Goal: Task Accomplishment & Management: Manage account settings

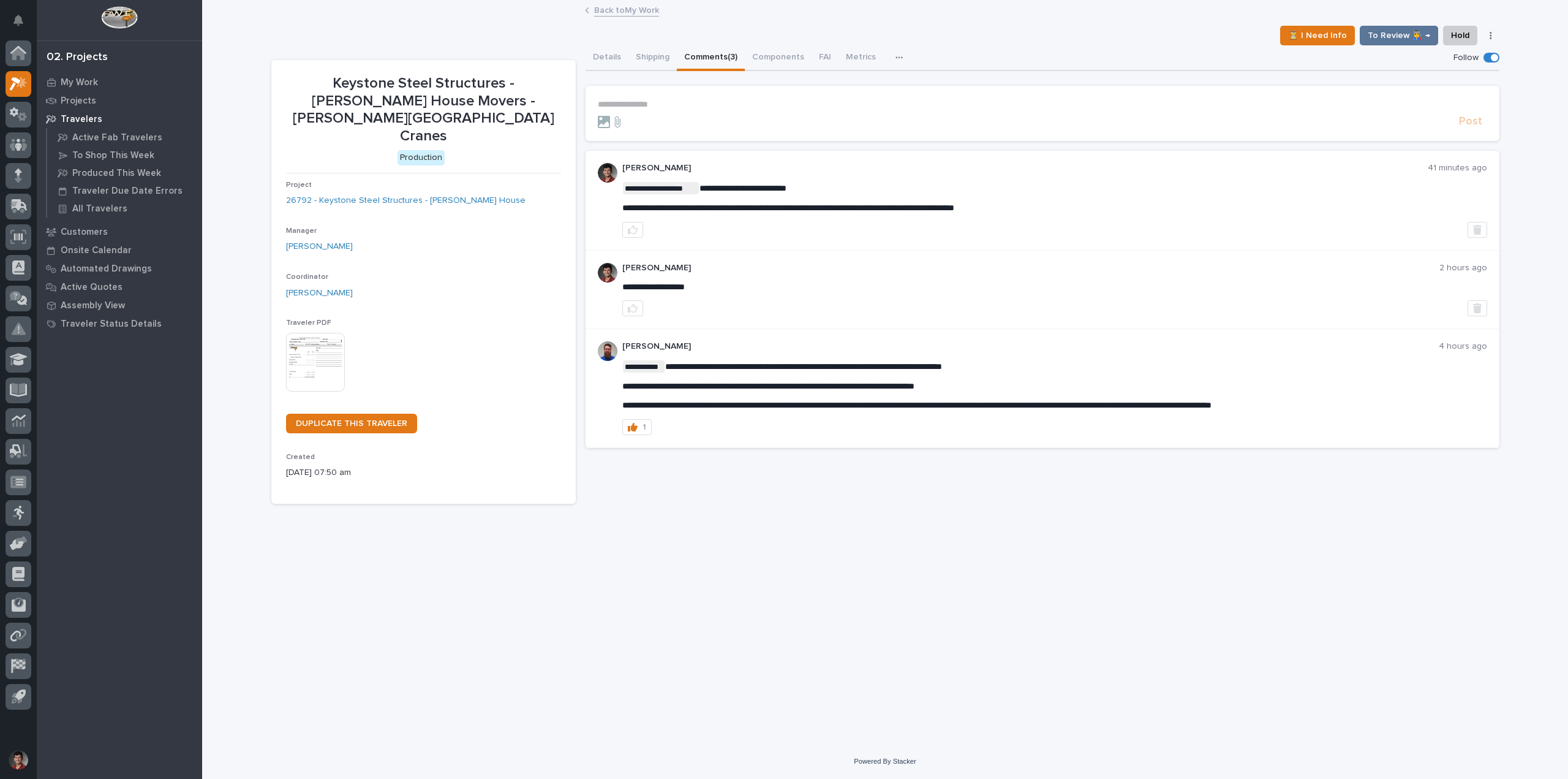
click at [751, 566] on div "**********" at bounding box center [885, 357] width 1240 height 712
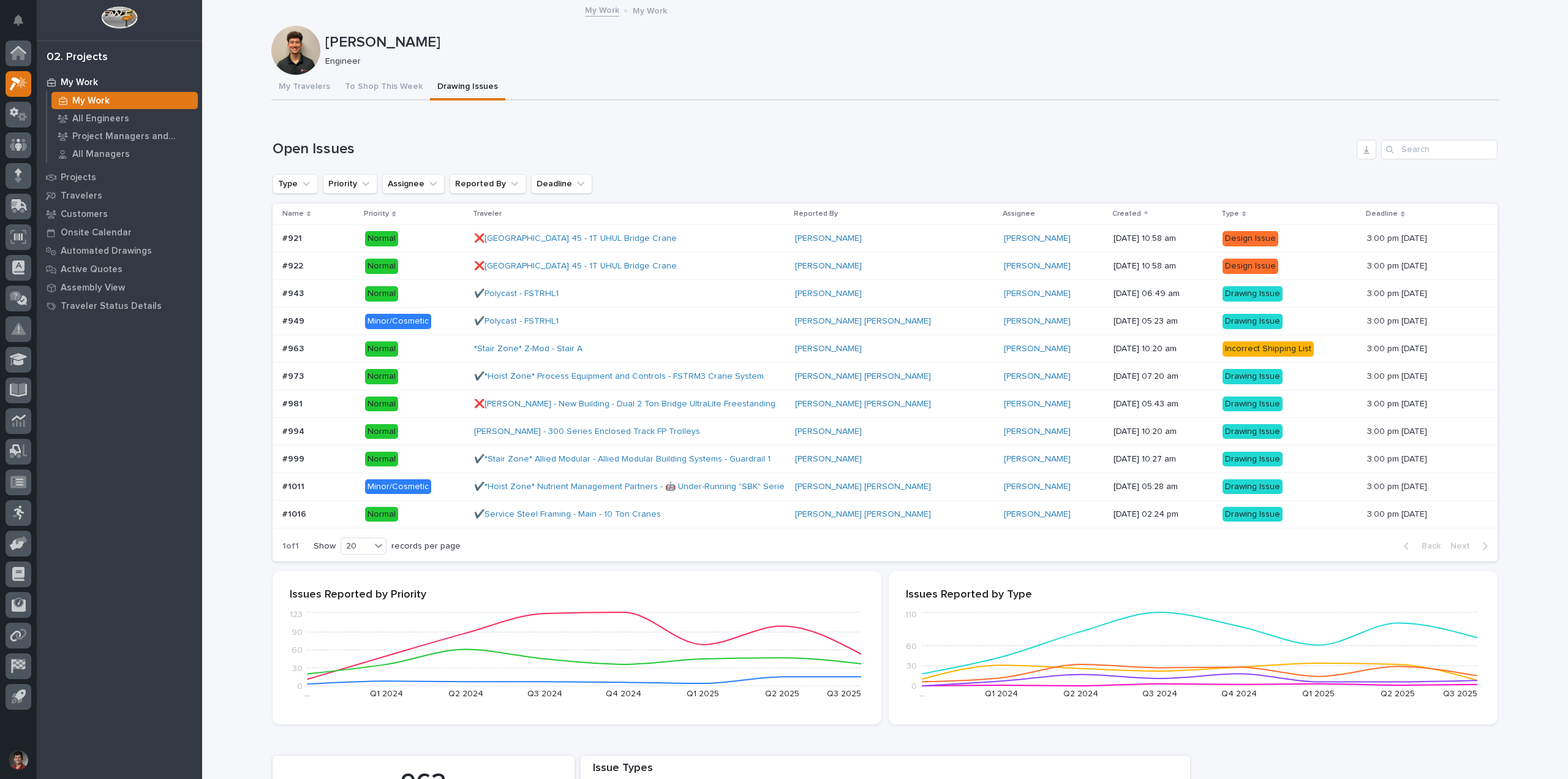
click at [80, 82] on p "My Work" at bounding box center [80, 82] width 38 height 11
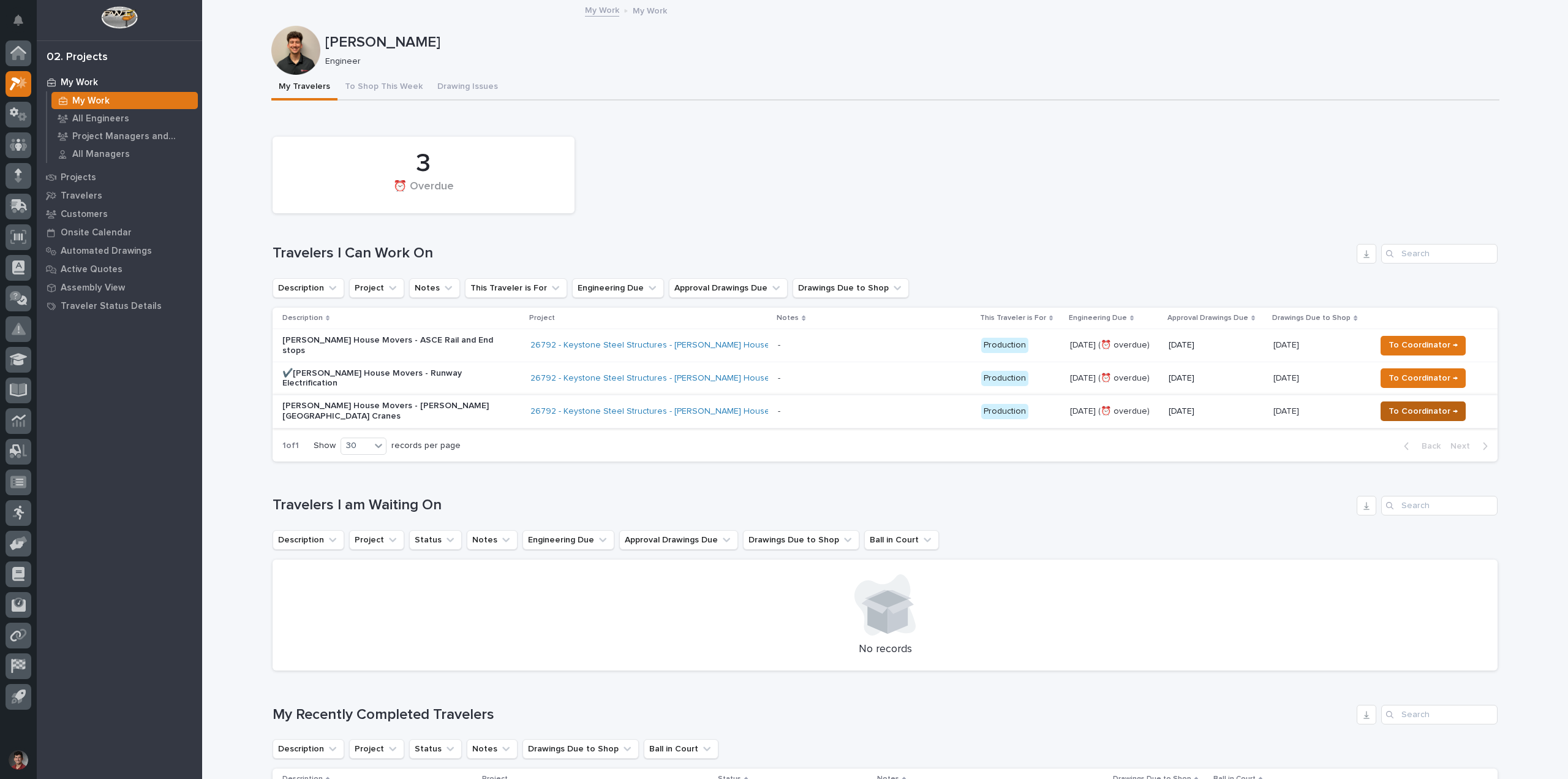
click at [1405, 404] on span "To Coordinator →" at bounding box center [1422, 411] width 69 height 15
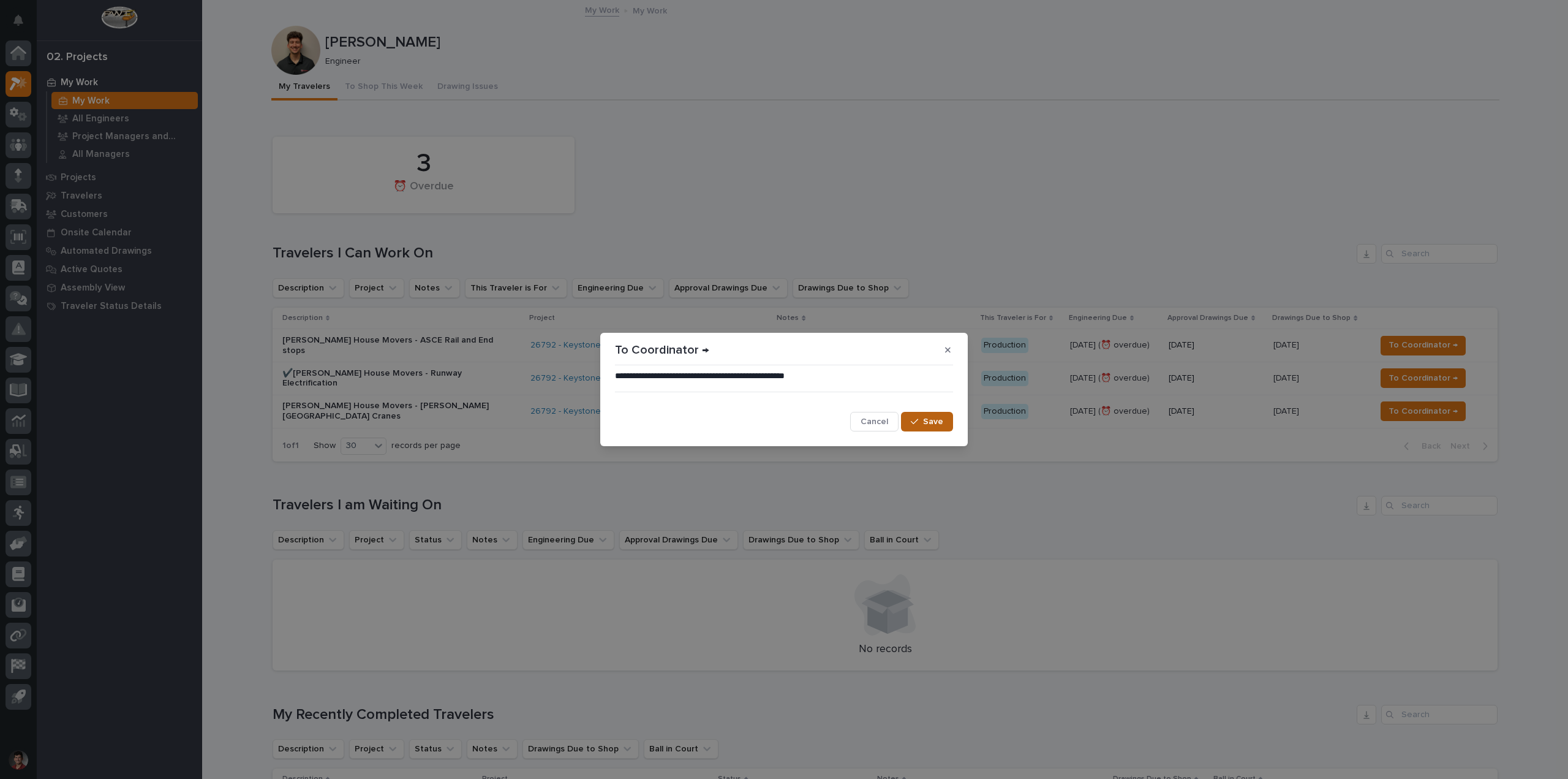
click at [923, 423] on div "button" at bounding box center [917, 421] width 12 height 9
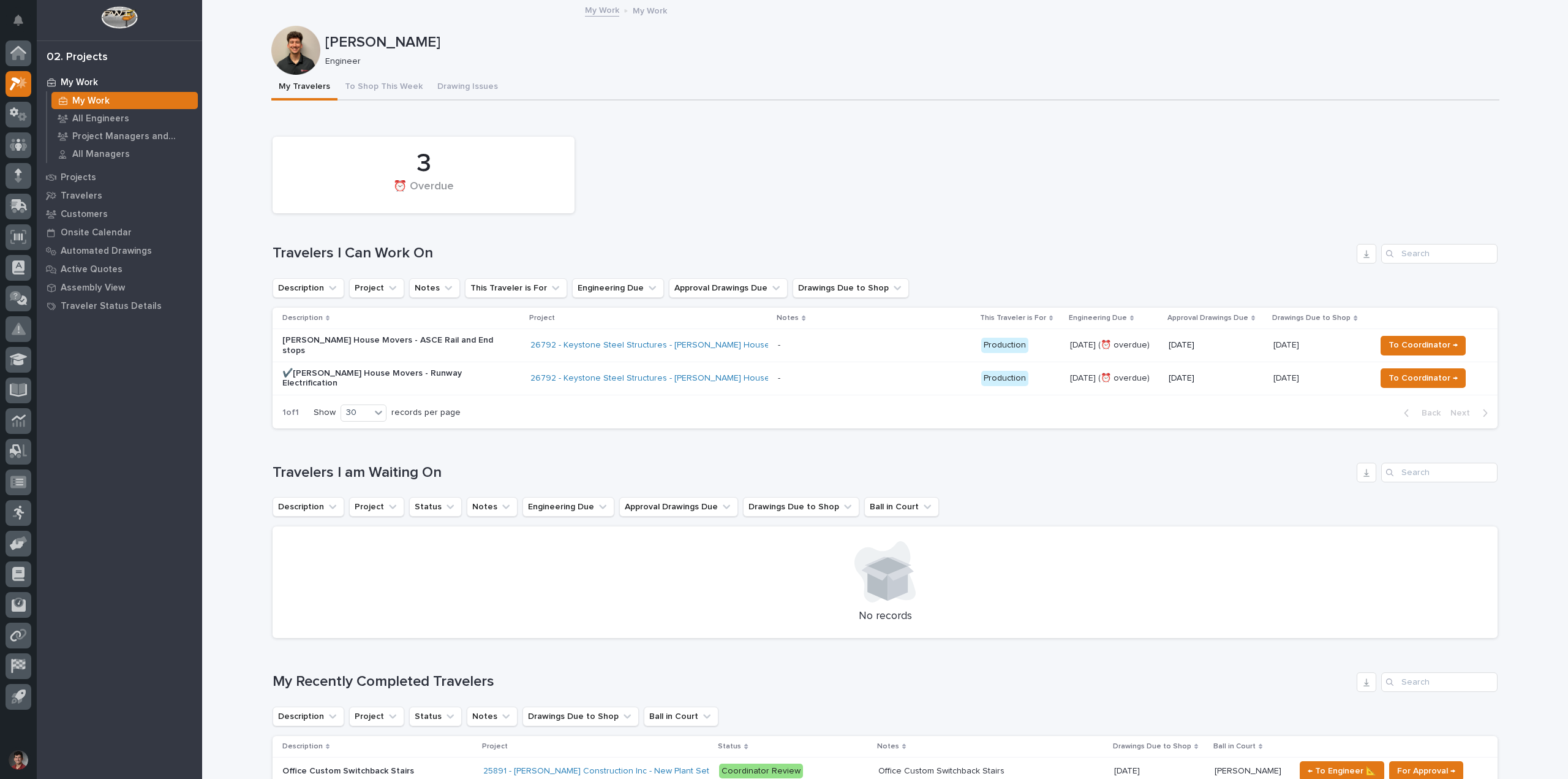
click at [466, 368] on p "✔️[PERSON_NAME] House Movers - Runway Electrification" at bounding box center [389, 378] width 214 height 21
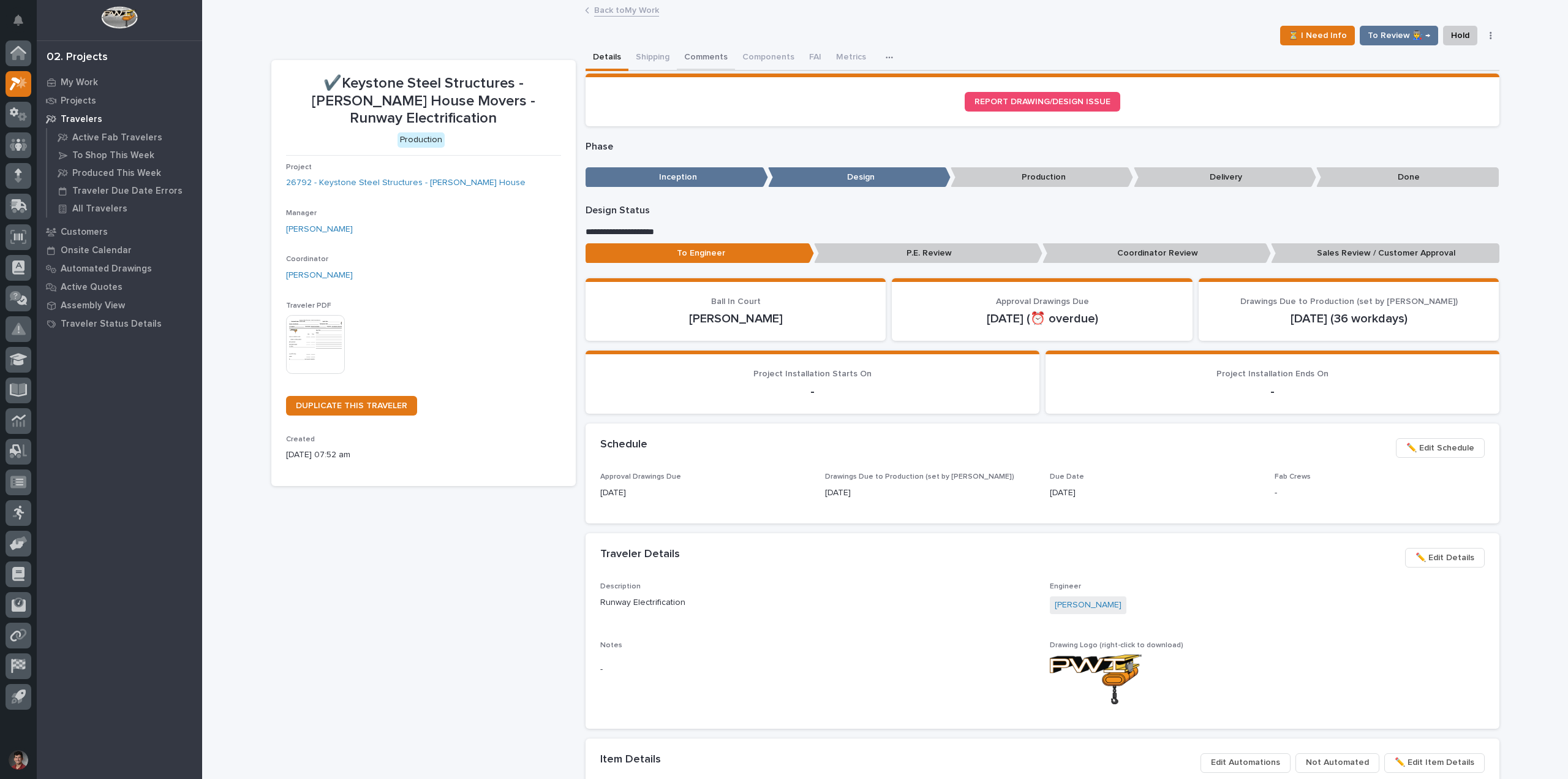
click at [690, 56] on button "Comments" at bounding box center [706, 58] width 58 height 26
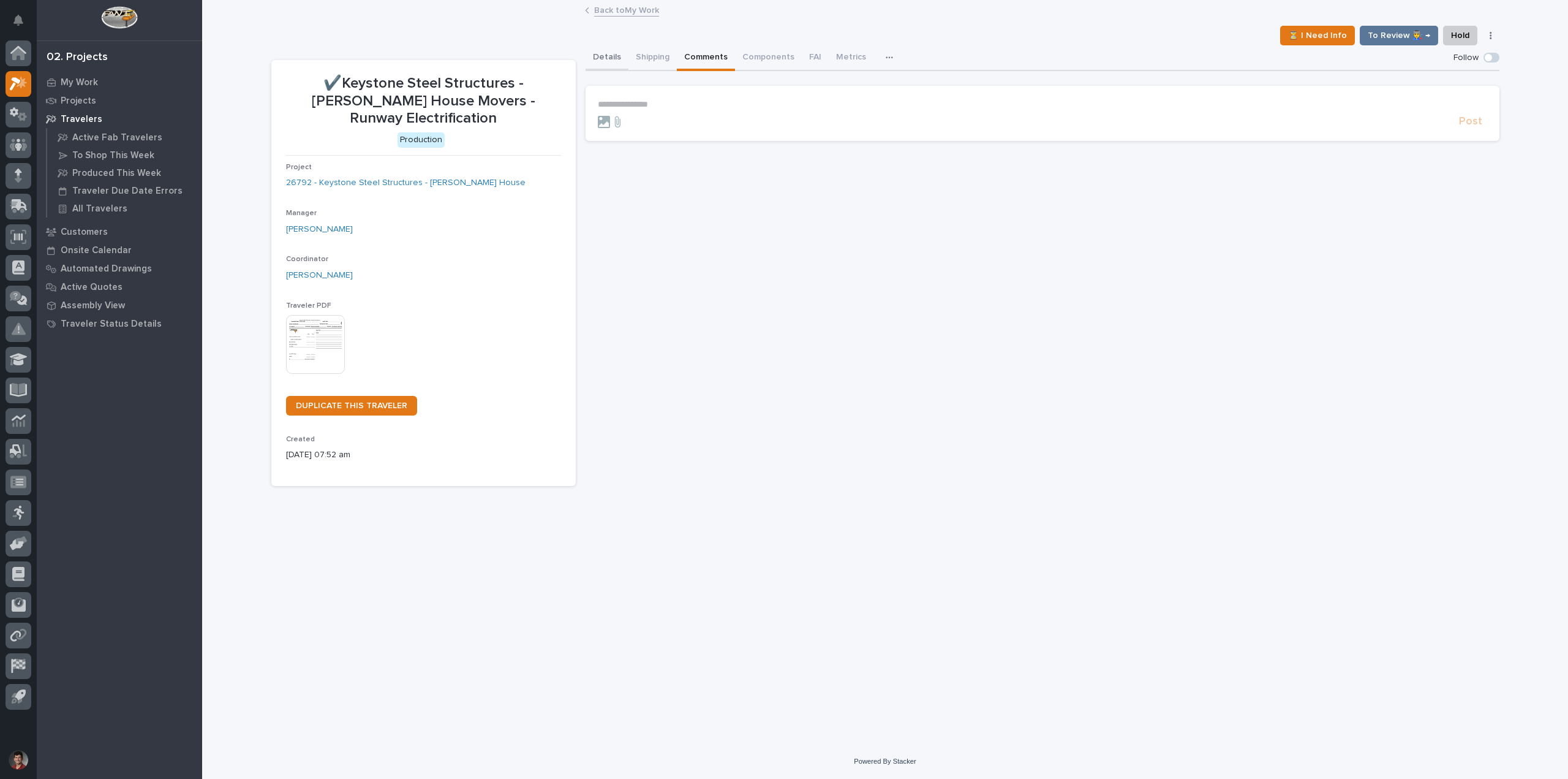
click at [610, 57] on button "Details" at bounding box center [607, 58] width 43 height 26
